Goal: Information Seeking & Learning: Learn about a topic

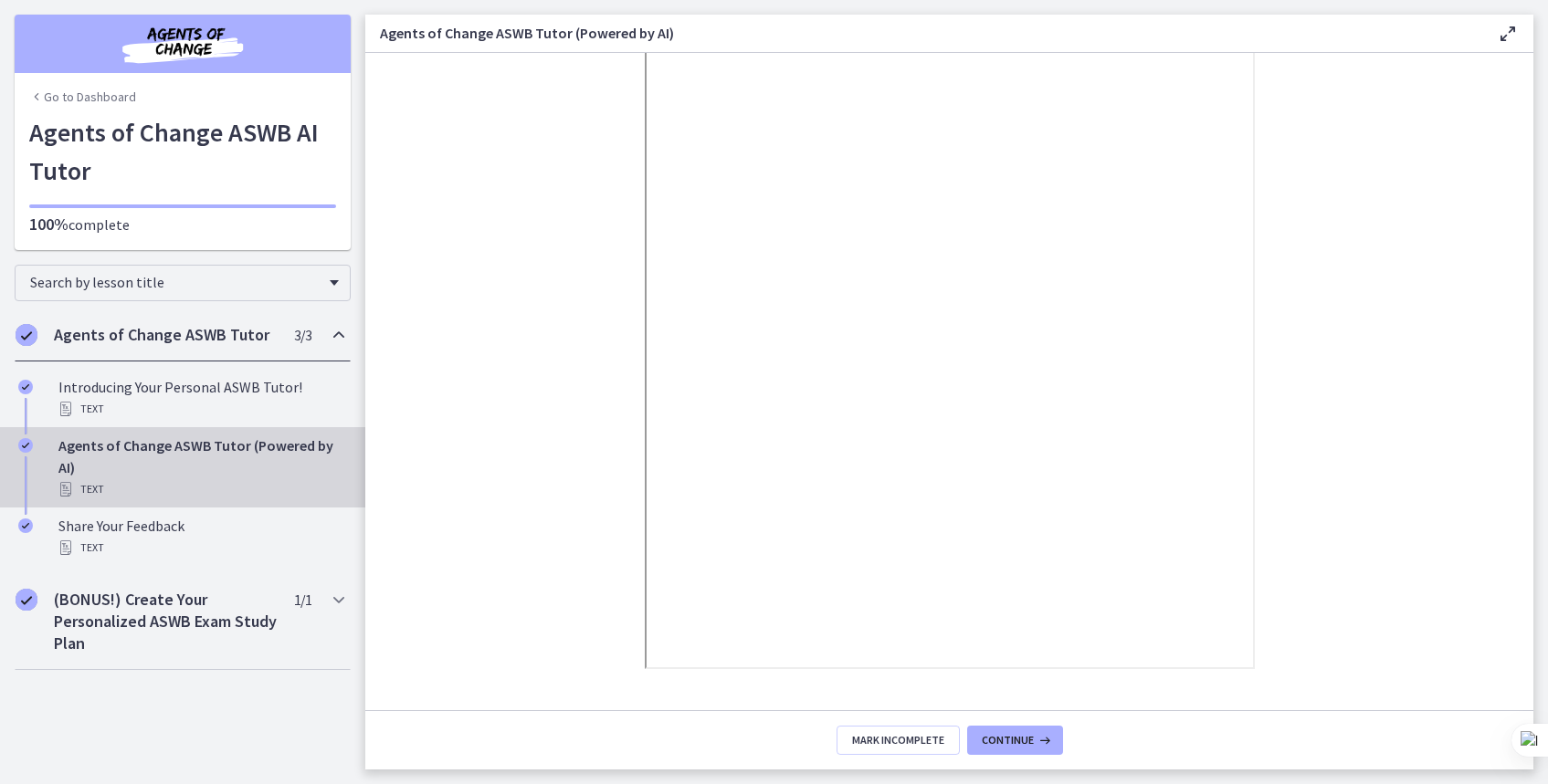
scroll to position [207, 0]
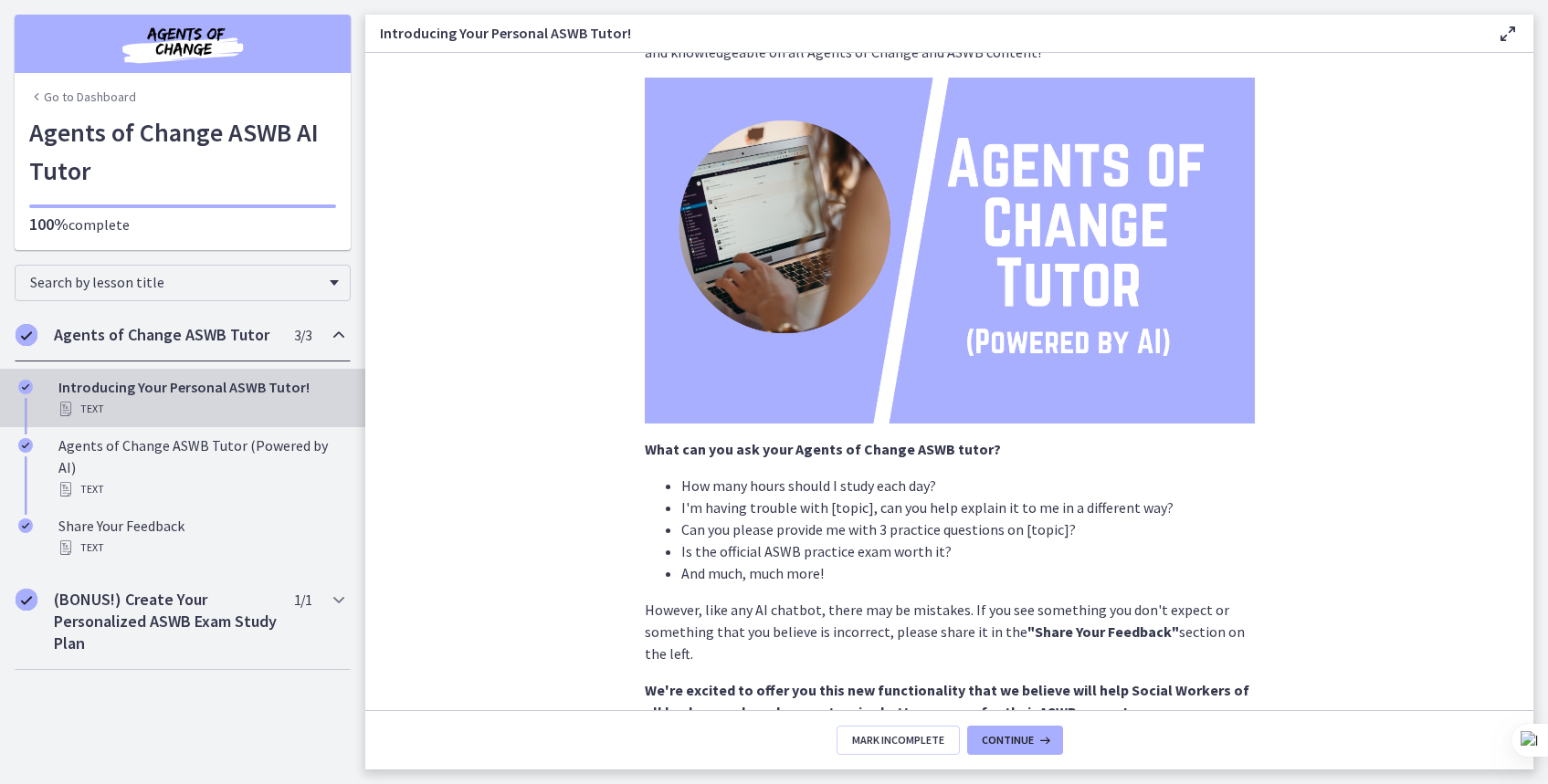
scroll to position [185, 0]
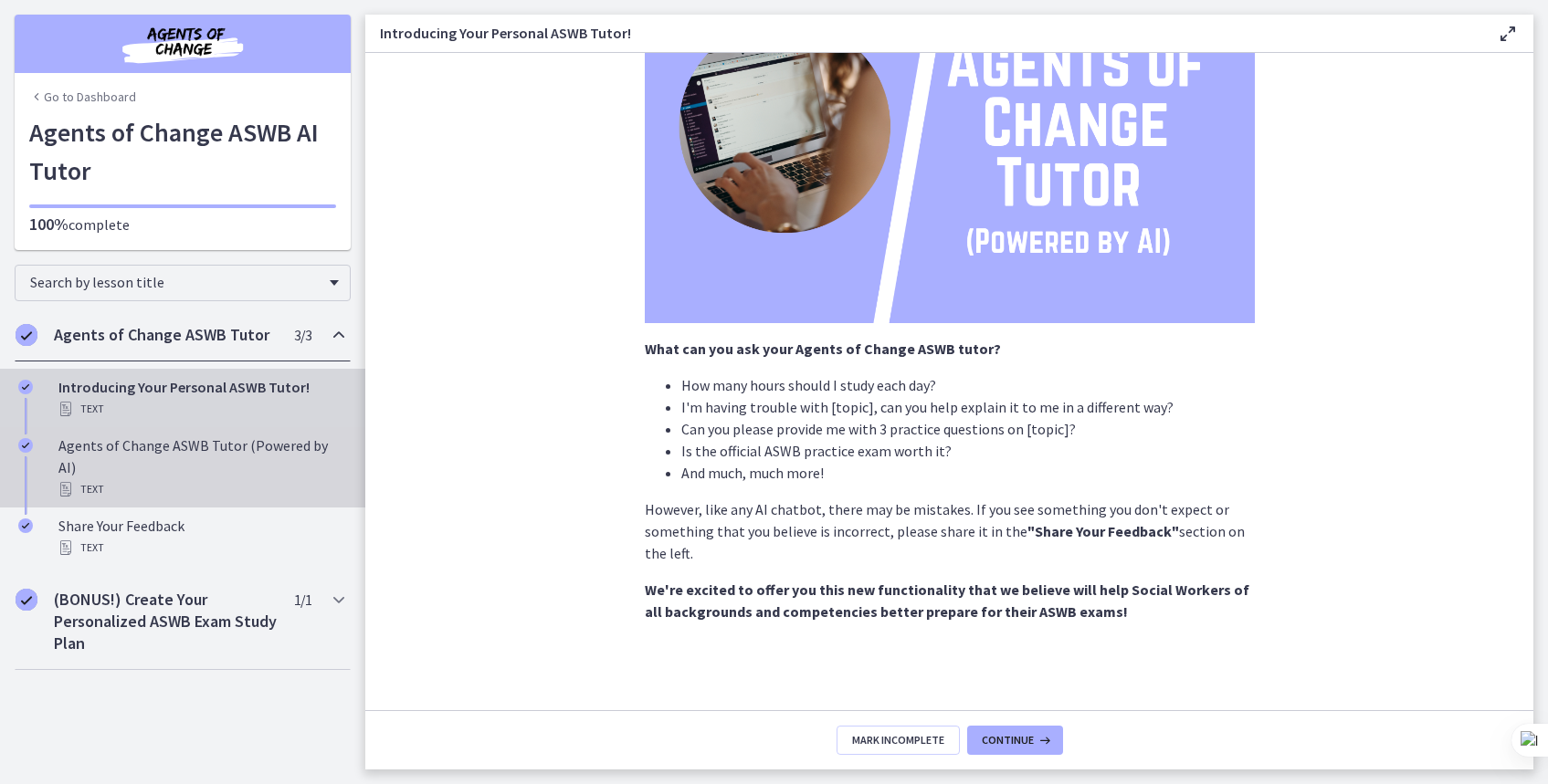
click at [248, 445] on div "Agents of Change ASWB Tutor (Powered by AI) Text" at bounding box center [201, 467] width 285 height 66
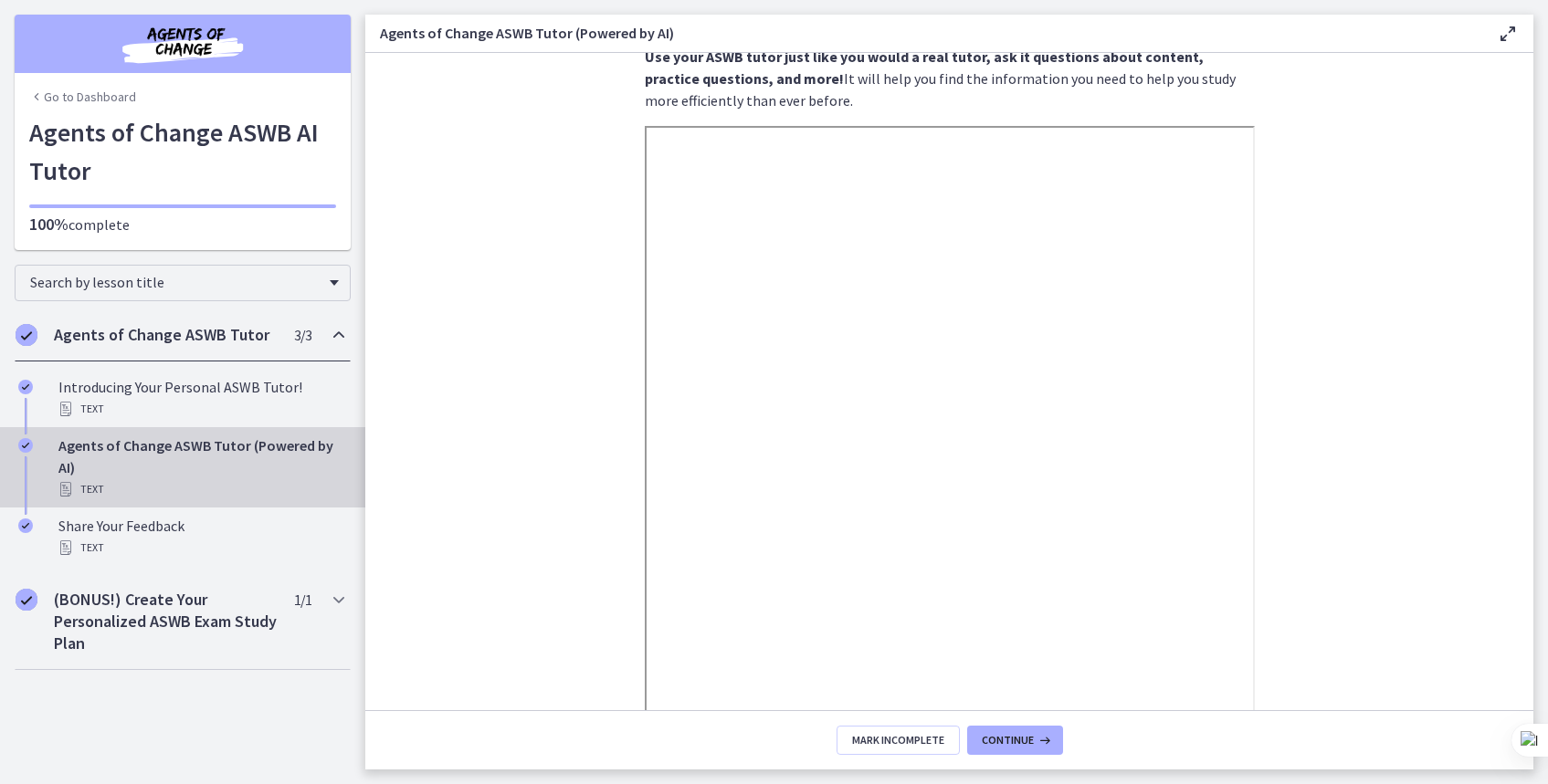
scroll to position [69, 0]
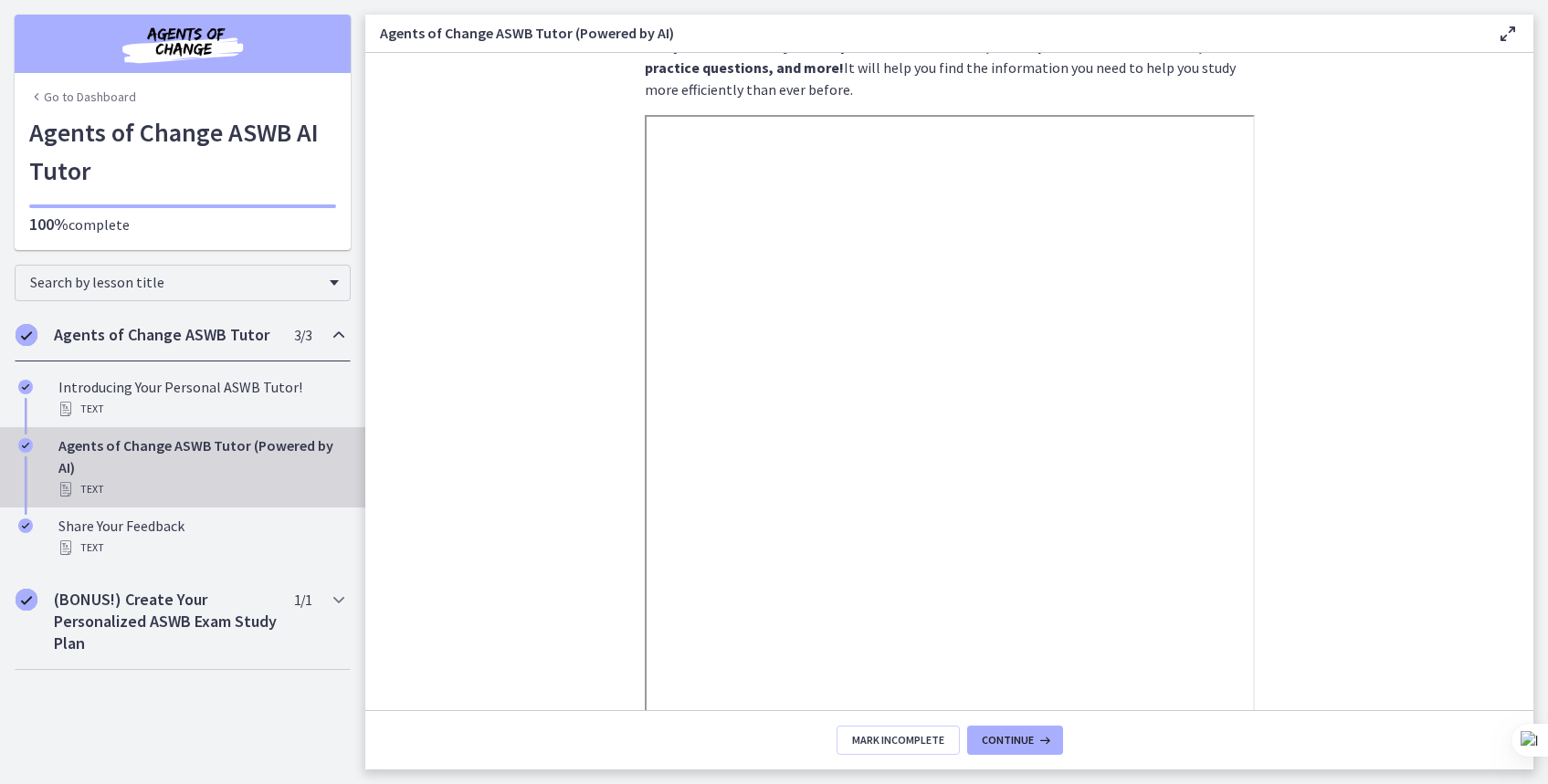
click at [129, 495] on div "Text" at bounding box center [201, 490] width 285 height 22
click at [183, 623] on h2 "(BONUS!) Create Your Personalized ASWB Exam Study Plan" at bounding box center [165, 621] width 223 height 66
